Goal: Task Accomplishment & Management: Manage account settings

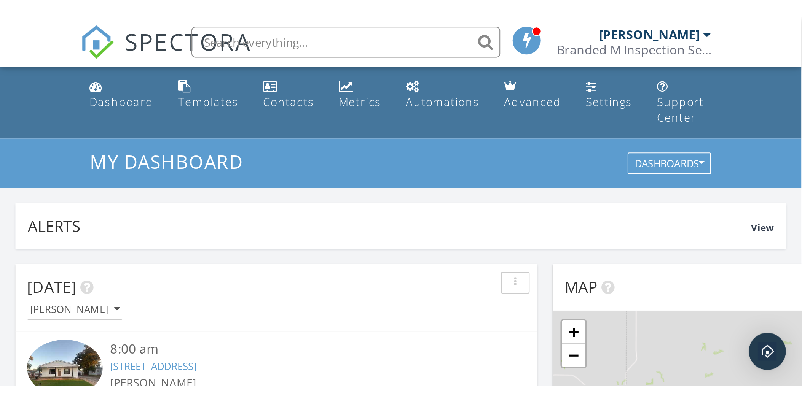
scroll to position [706, 815]
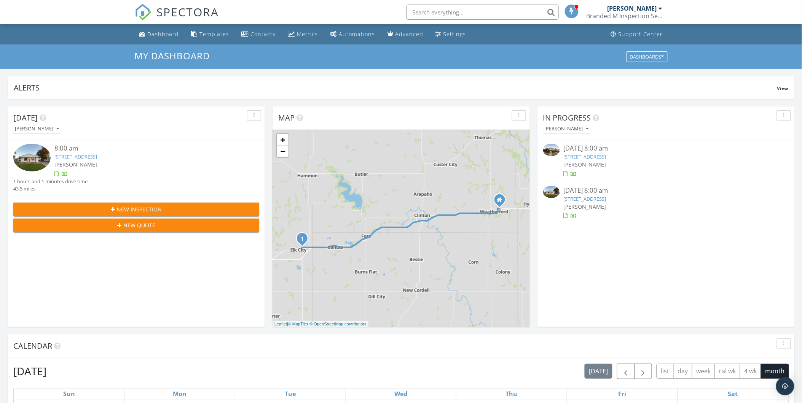
click at [583, 196] on link "117 Shell Blvd, Elk City, OK 73644" at bounding box center [584, 199] width 43 height 7
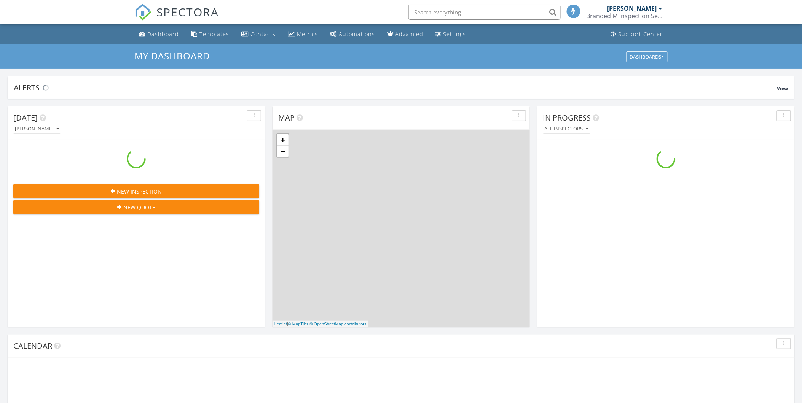
scroll to position [706, 815]
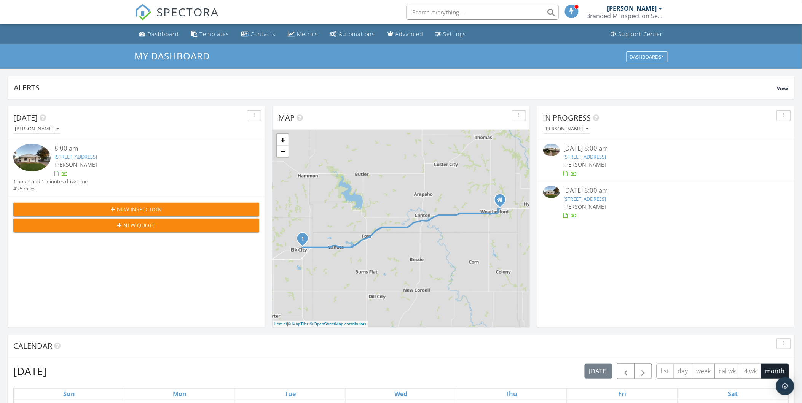
click at [582, 199] on link "[STREET_ADDRESS]" at bounding box center [584, 199] width 43 height 7
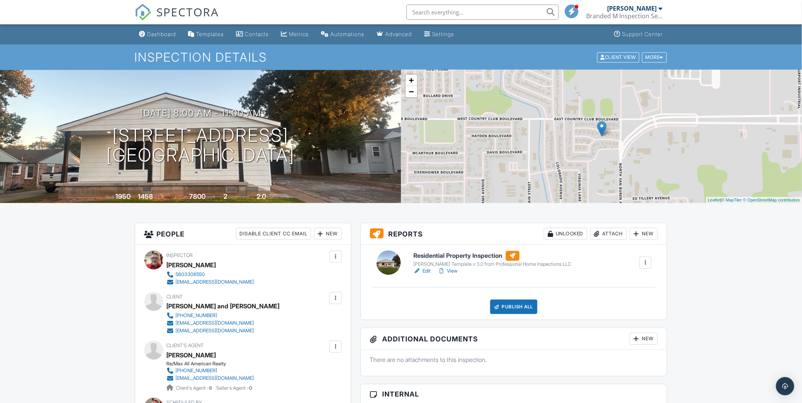
click at [609, 233] on div "Attach" at bounding box center [608, 234] width 37 height 12
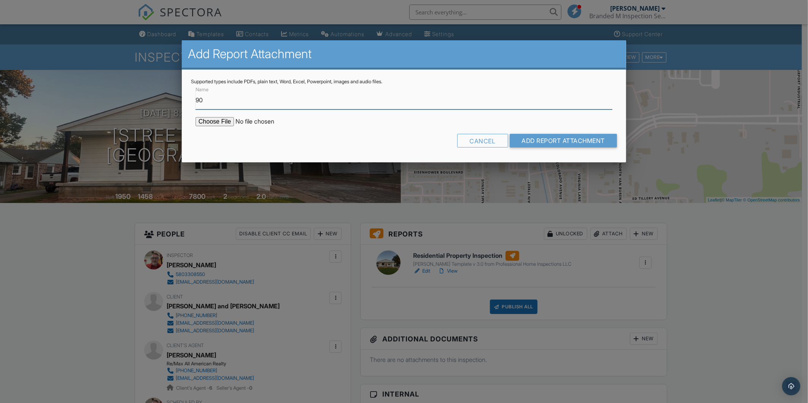
type input "90 Day Inspection Warranty"
click at [218, 122] on input "file" at bounding box center [260, 121] width 129 height 9
type input "C:\fakepath\internachi-inspection-warranty-pro.pdf"
click at [559, 138] on input "Add Report Attachment" at bounding box center [564, 141] width 108 height 14
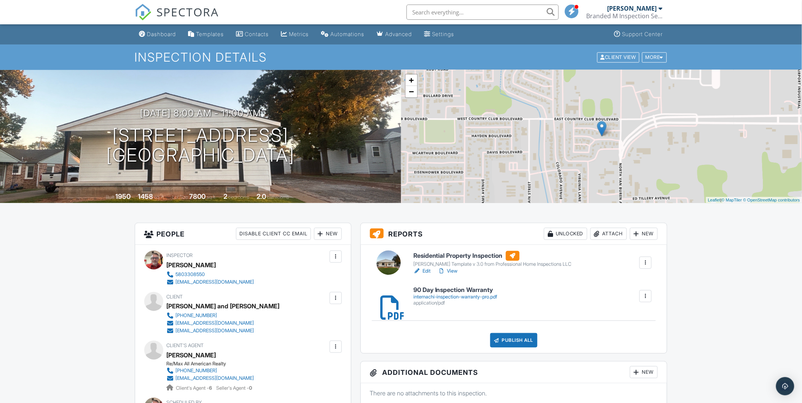
click at [604, 232] on div "Attach" at bounding box center [608, 234] width 37 height 12
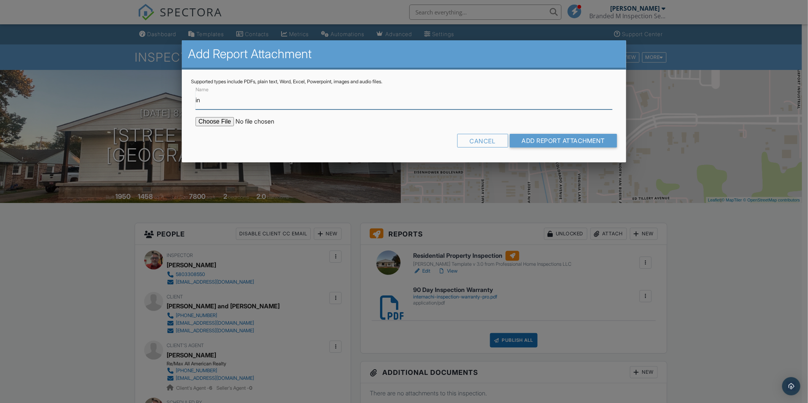
type input "Invoice"
click at [222, 120] on input "file" at bounding box center [260, 121] width 129 height 9
type input "C:\fakepath\Invoice - 09_27_2025 8_00 am - 117 Shell Blvd.pdf"
click at [543, 139] on input "Add Report Attachment" at bounding box center [564, 141] width 108 height 14
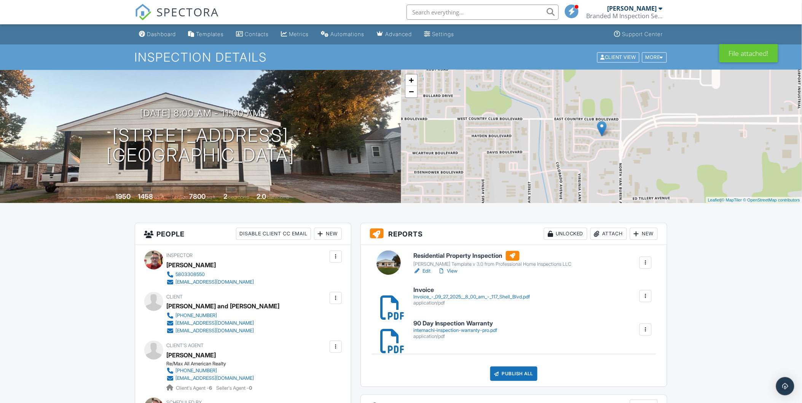
click at [608, 234] on div "Attach" at bounding box center [608, 234] width 37 height 12
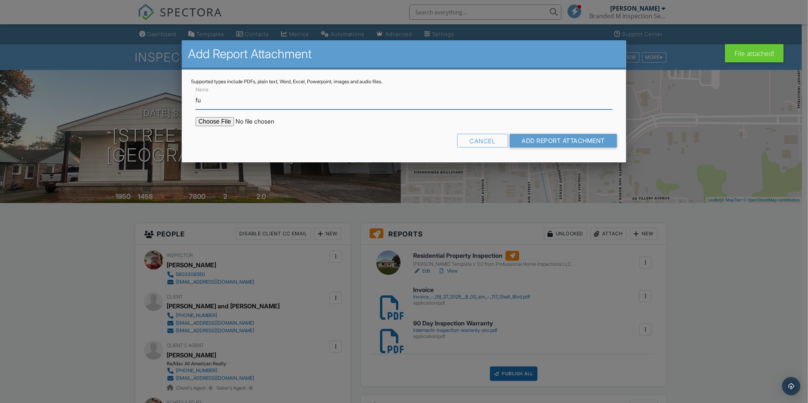
type input "Full Report pdf"
click at [210, 120] on input "file" at bounding box center [260, 121] width 129 height 9
type input "C:\fakepath\117_Shell_Blvd___Residential_Property_Inspection Full.pdf"
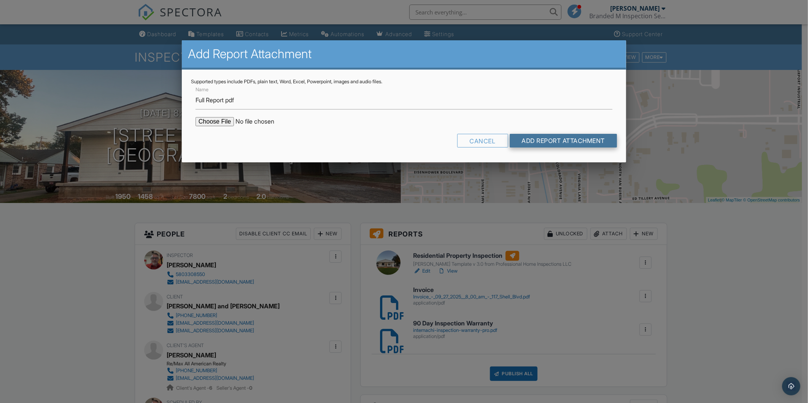
click at [547, 141] on input "Add Report Attachment" at bounding box center [564, 141] width 108 height 14
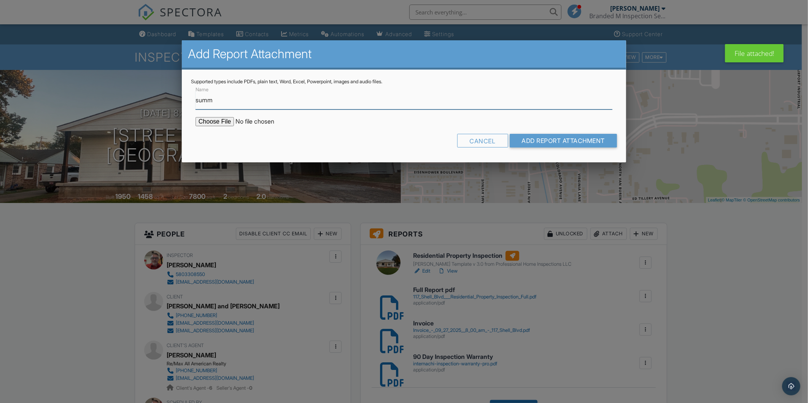
type input "Summary Report W/Only Defects"
click at [220, 123] on input "file" at bounding box center [260, 121] width 129 height 9
type input "C:\fakepath\117_Shell_Blvd___Residential_Property_Inspection Summary.pdf"
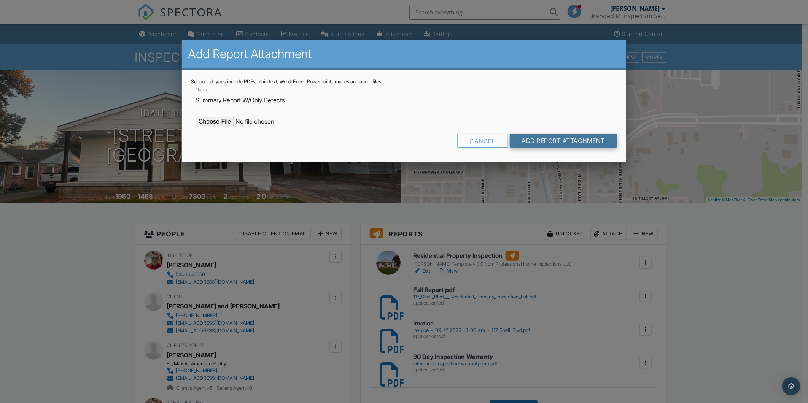
click at [553, 137] on input "Add Report Attachment" at bounding box center [564, 141] width 108 height 14
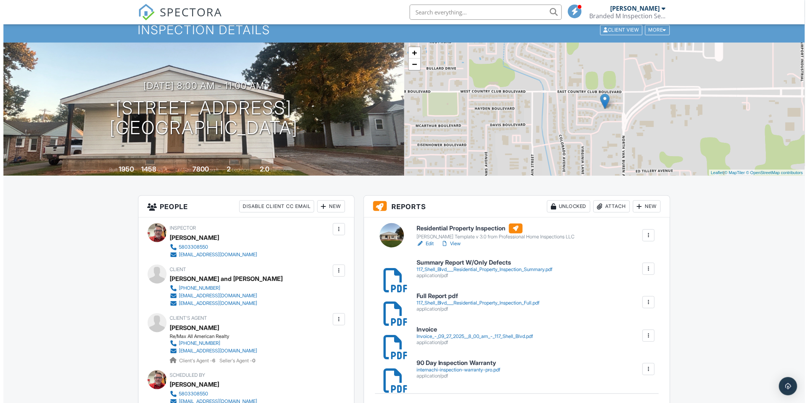
scroll to position [84, 0]
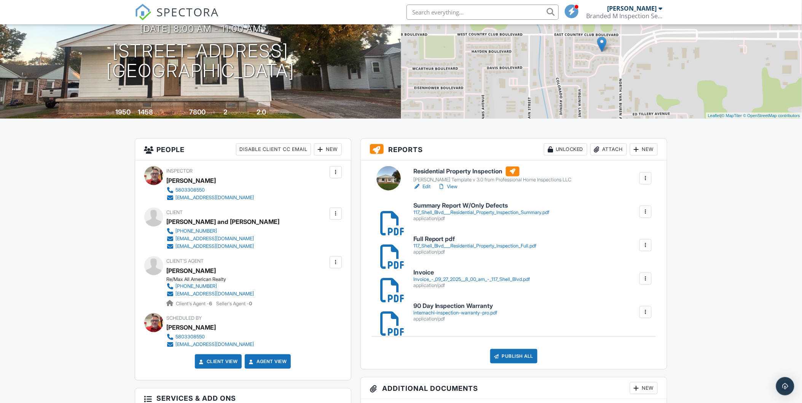
click at [605, 152] on div "Attach" at bounding box center [608, 149] width 37 height 12
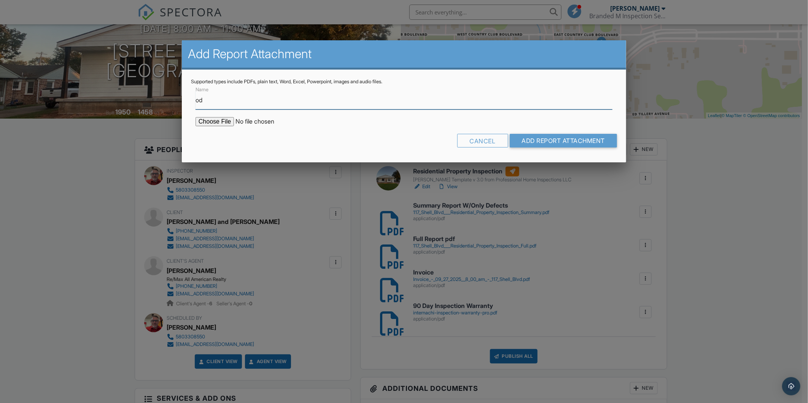
type input "ODAFF-1 Termite Report"
click at [207, 119] on input "file" at bounding box center [260, 121] width 129 height 9
type input "C:\fakepath\ODAFF-1 Termite Report 117 Shell Blvd Elk City.pdf"
click at [554, 140] on input "Add Report Attachment" at bounding box center [564, 141] width 108 height 14
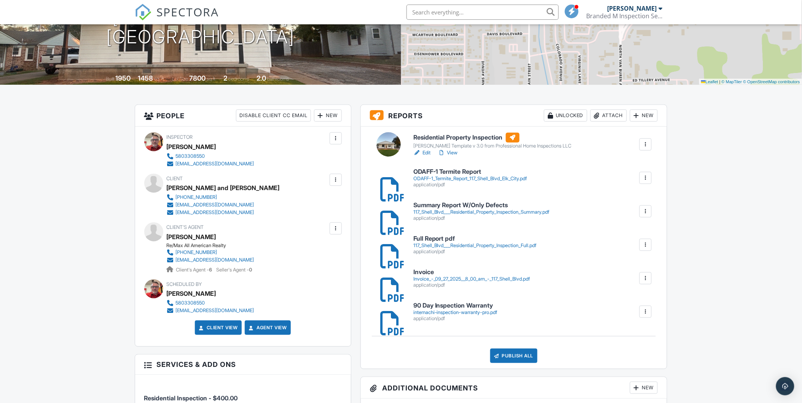
scroll to position [127, 0]
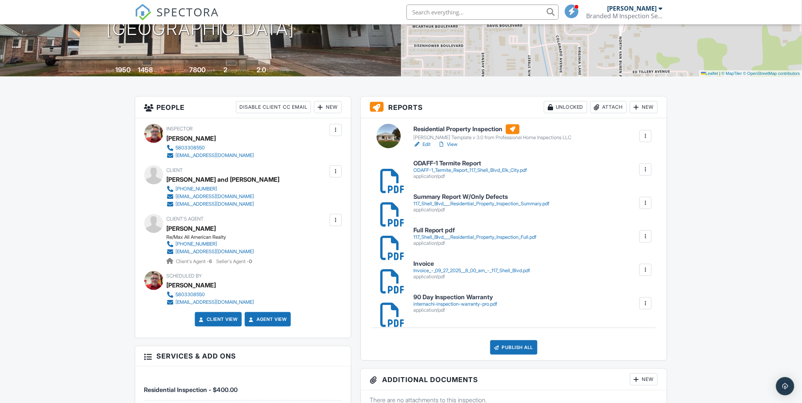
click at [451, 131] on h6 "Residential Property Inspection" at bounding box center [492, 129] width 158 height 10
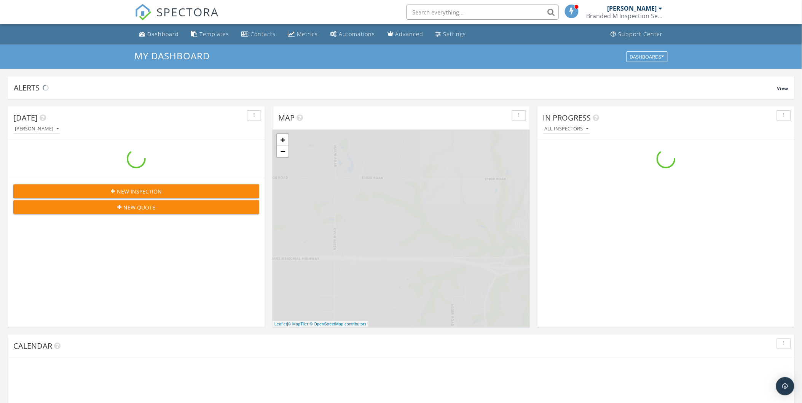
scroll to position [706, 815]
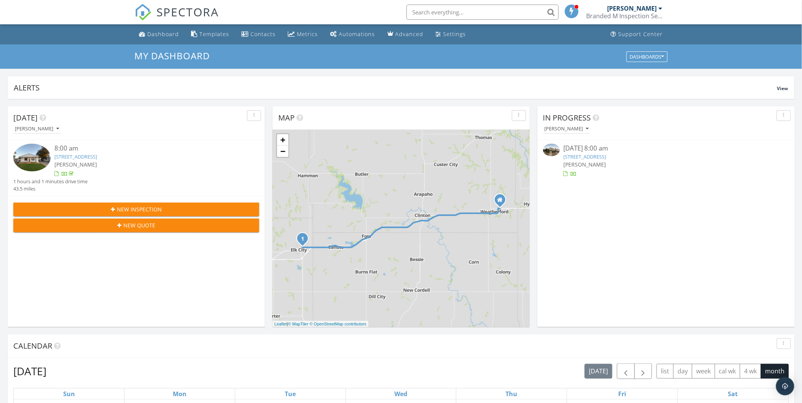
click at [579, 158] on link "[STREET_ADDRESS]" at bounding box center [584, 156] width 43 height 7
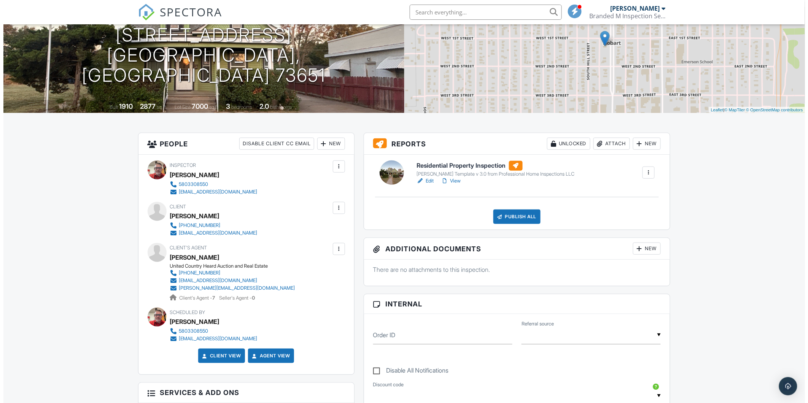
scroll to position [84, 0]
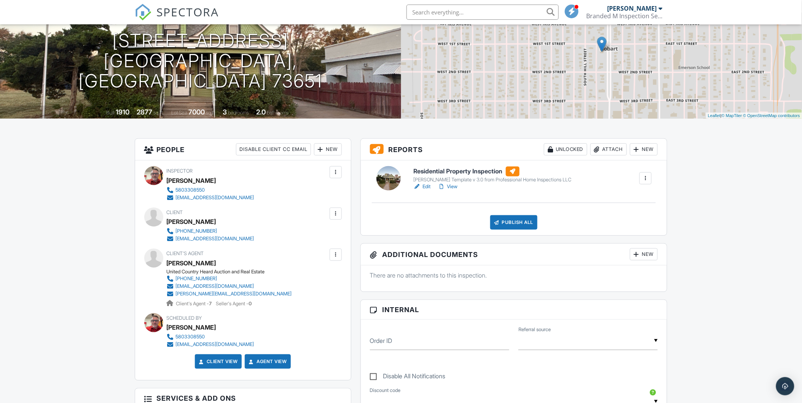
click at [607, 147] on div "Attach" at bounding box center [608, 149] width 37 height 12
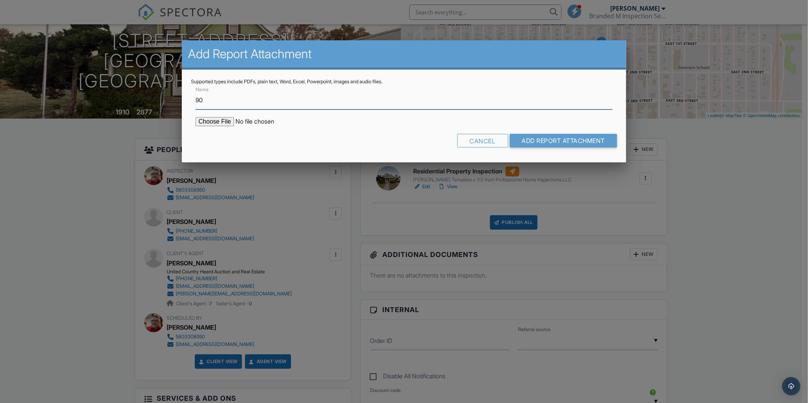
type input "90 Day Inspection Warranty"
click at [226, 122] on input "file" at bounding box center [260, 121] width 129 height 9
type input "C:\fakepath\internachi-inspection-warranty-pro.pdf"
click at [545, 145] on input "Add Report Attachment" at bounding box center [564, 141] width 108 height 14
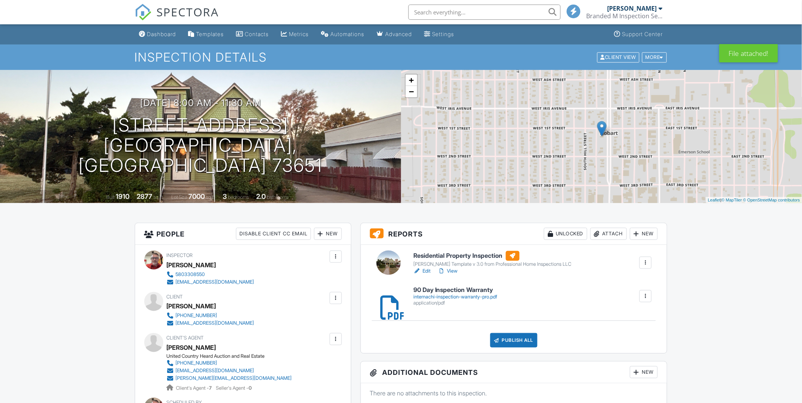
click at [610, 234] on div "Attach" at bounding box center [608, 234] width 37 height 12
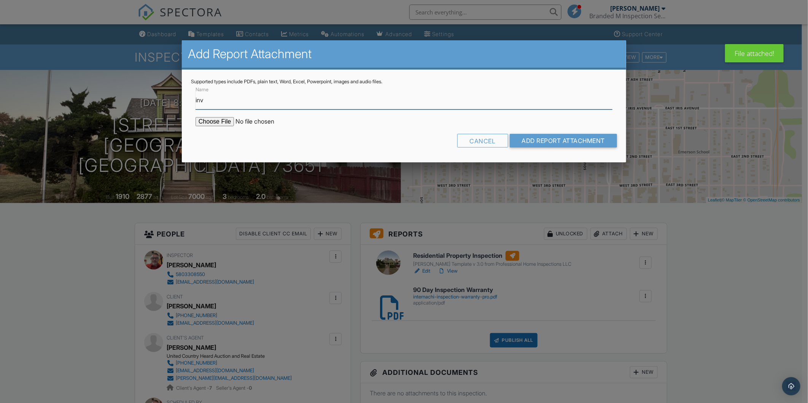
type input "Invoice"
click at [224, 119] on input "file" at bounding box center [260, 121] width 129 height 9
type input "C:\fakepath\Invoice - 09_26_2025 8_00 am - 107 S Broadway Ave.pdf"
click at [539, 138] on input "Add Report Attachment" at bounding box center [564, 141] width 108 height 14
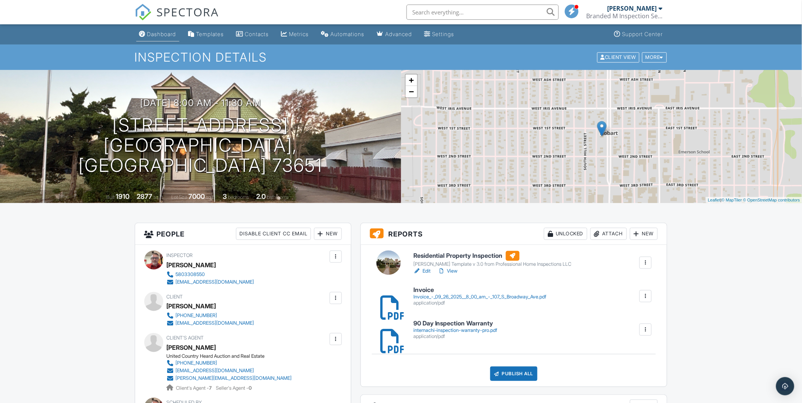
click at [147, 32] on div "Dashboard" at bounding box center [161, 34] width 29 height 6
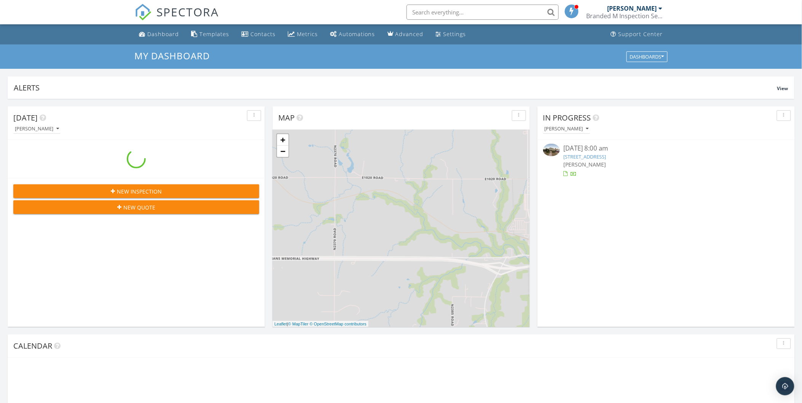
scroll to position [706, 815]
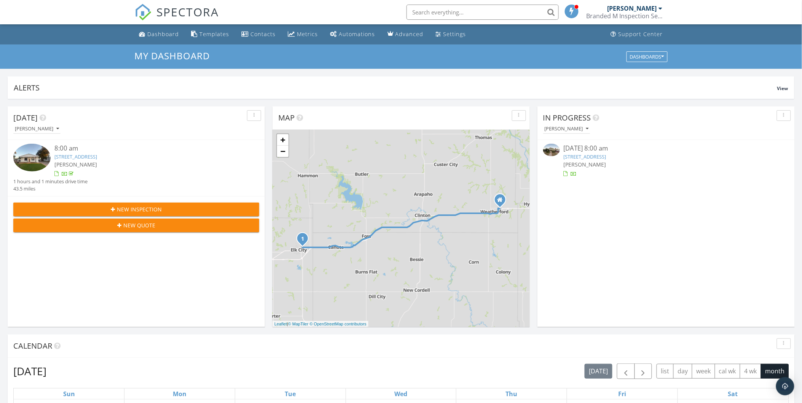
click at [70, 159] on link "117 Shell Blvd, Elk City, OK 73644" at bounding box center [75, 156] width 43 height 7
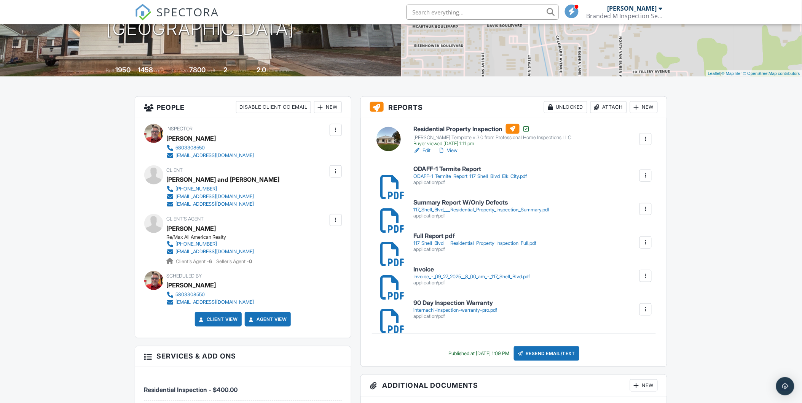
click at [433, 272] on h6 "Invoice" at bounding box center [471, 269] width 117 height 7
